Goal: Task Accomplishment & Management: Manage account settings

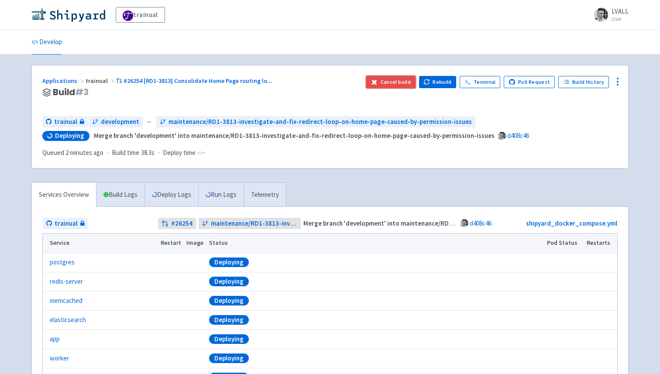
click at [399, 81] on button "Cancel build" at bounding box center [390, 82] width 49 height 12
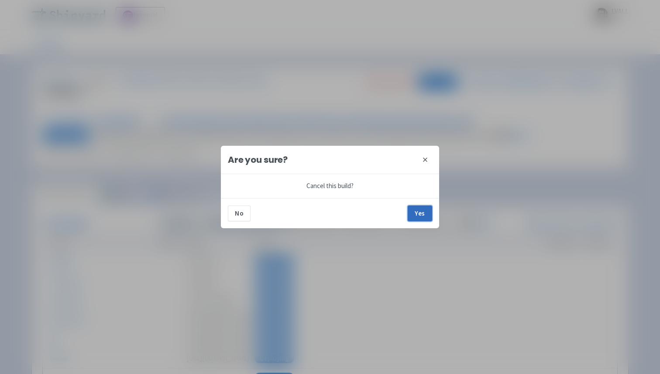
click at [417, 207] on button "Yes" at bounding box center [420, 214] width 24 height 16
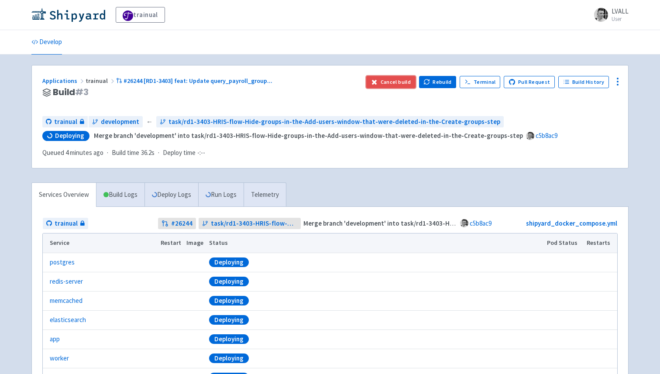
click at [407, 78] on button "Cancel build" at bounding box center [390, 82] width 49 height 12
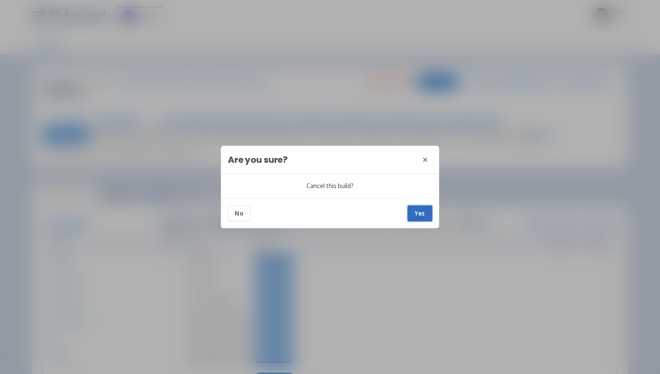
click at [418, 212] on button "Yes" at bounding box center [420, 214] width 24 height 16
